Goal: Transaction & Acquisition: Purchase product/service

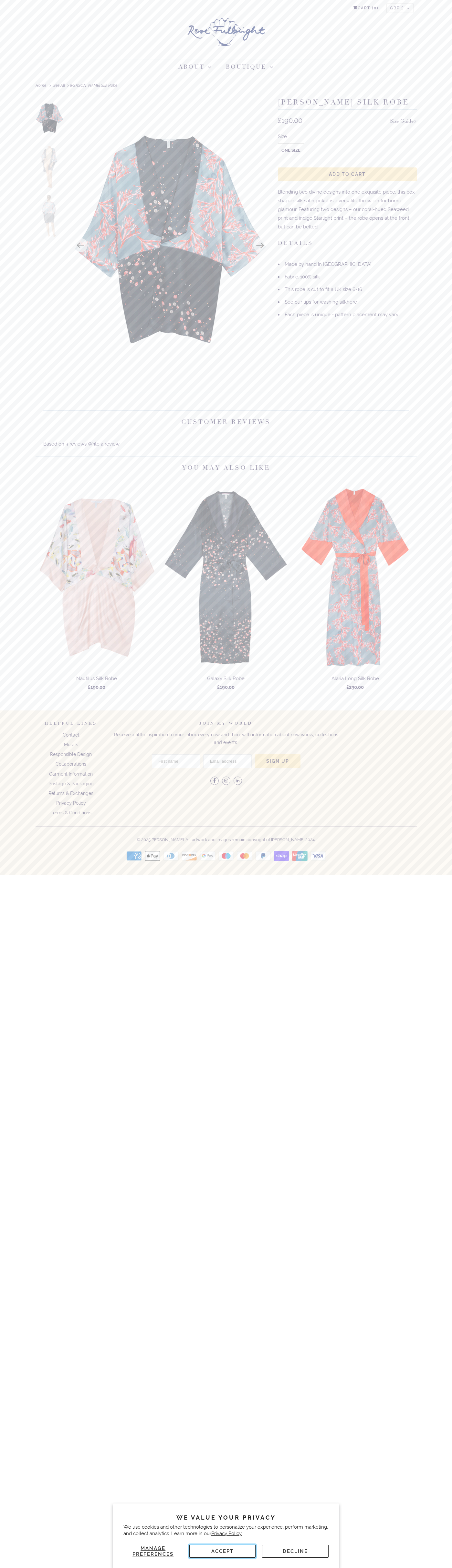
click at [222, 1551] on button "Accept" at bounding box center [222, 1551] width 66 height 13
click at [347, 175] on span "Add to Cart" at bounding box center [347, 174] width 37 height 5
